Goal: Task Accomplishment & Management: Use online tool/utility

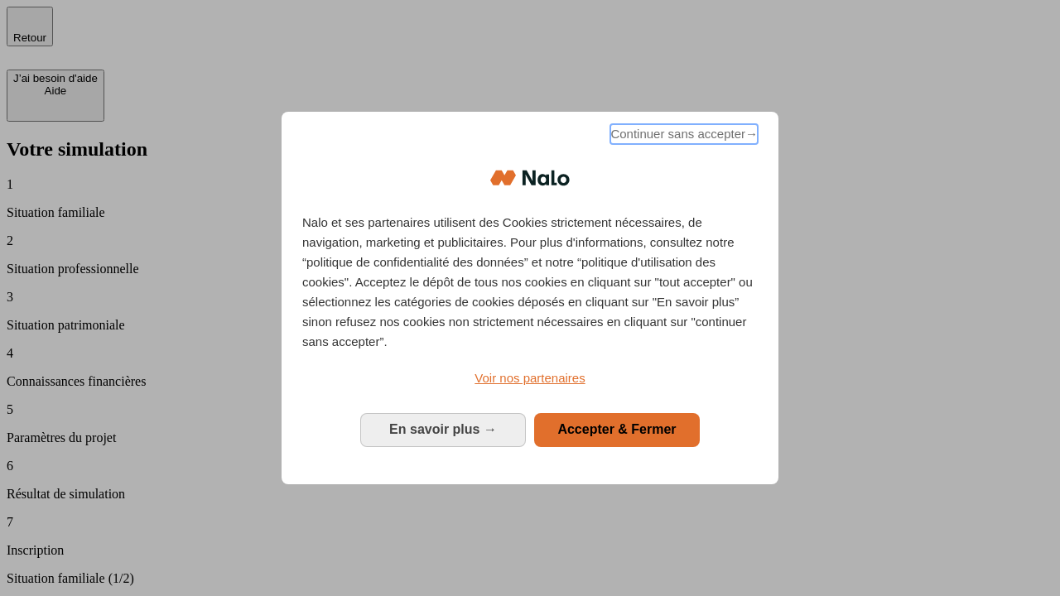
click at [682, 137] on span "Continuer sans accepter →" at bounding box center [683, 134] width 147 height 20
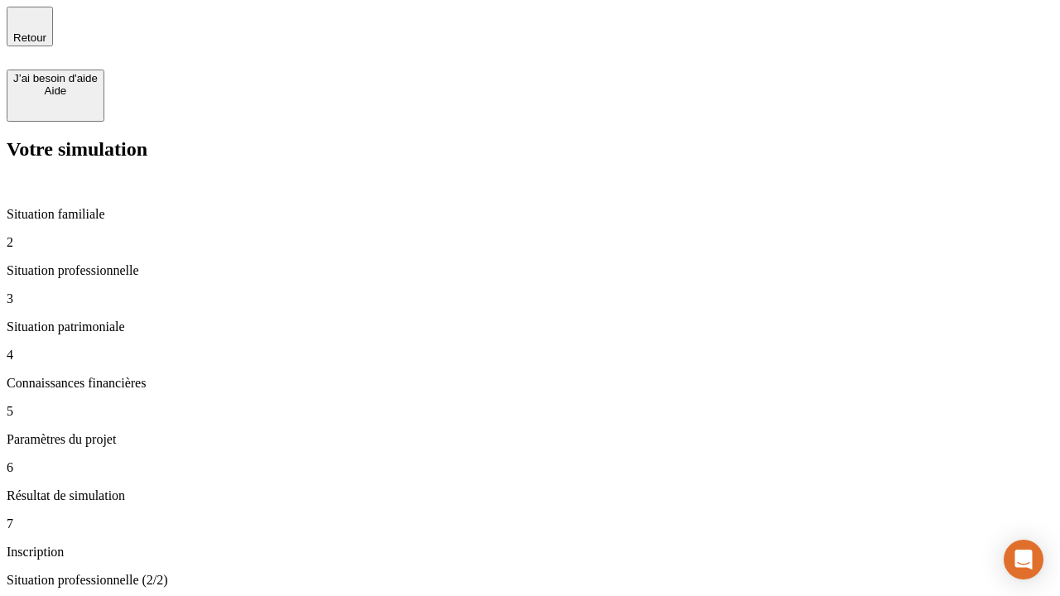
type input "30 000"
